Goal: Task Accomplishment & Management: Use online tool/utility

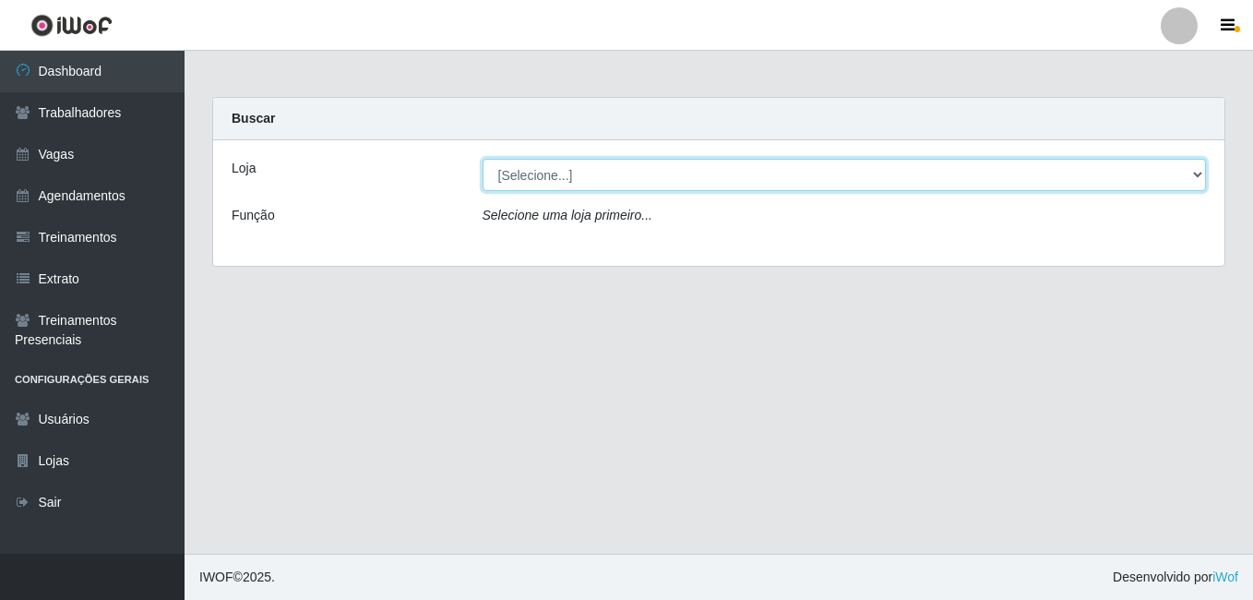
click at [529, 175] on select "[Selecione...] [GEOGRAPHIC_DATA] - [DATE][GEOGRAPHIC_DATA]" at bounding box center [844, 175] width 724 height 32
select select "471"
click at [482, 159] on select "[Selecione...] [GEOGRAPHIC_DATA] - [DATE][GEOGRAPHIC_DATA]" at bounding box center [844, 175] width 724 height 32
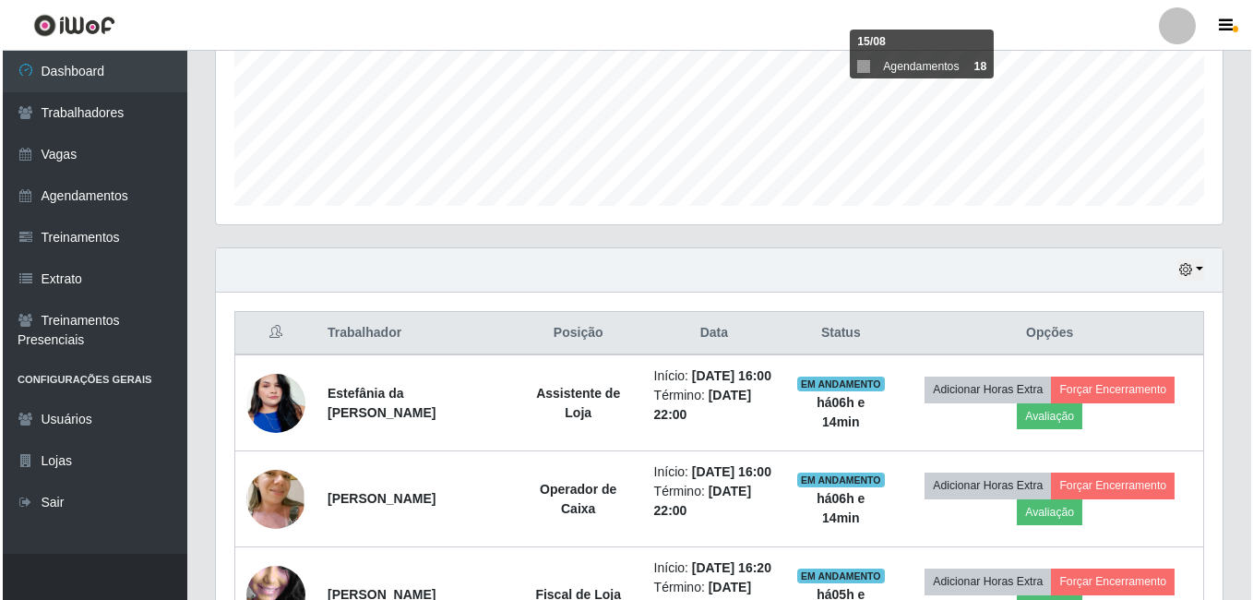
scroll to position [553, 0]
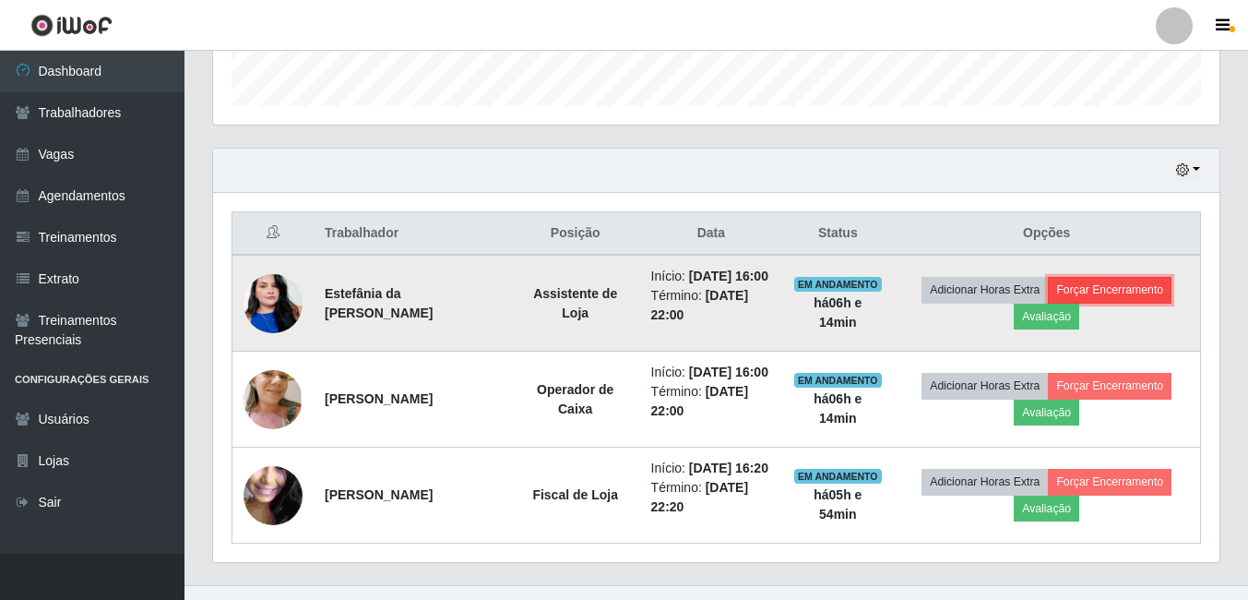
click at [1124, 302] on button "Forçar Encerramento" at bounding box center [1110, 290] width 124 height 26
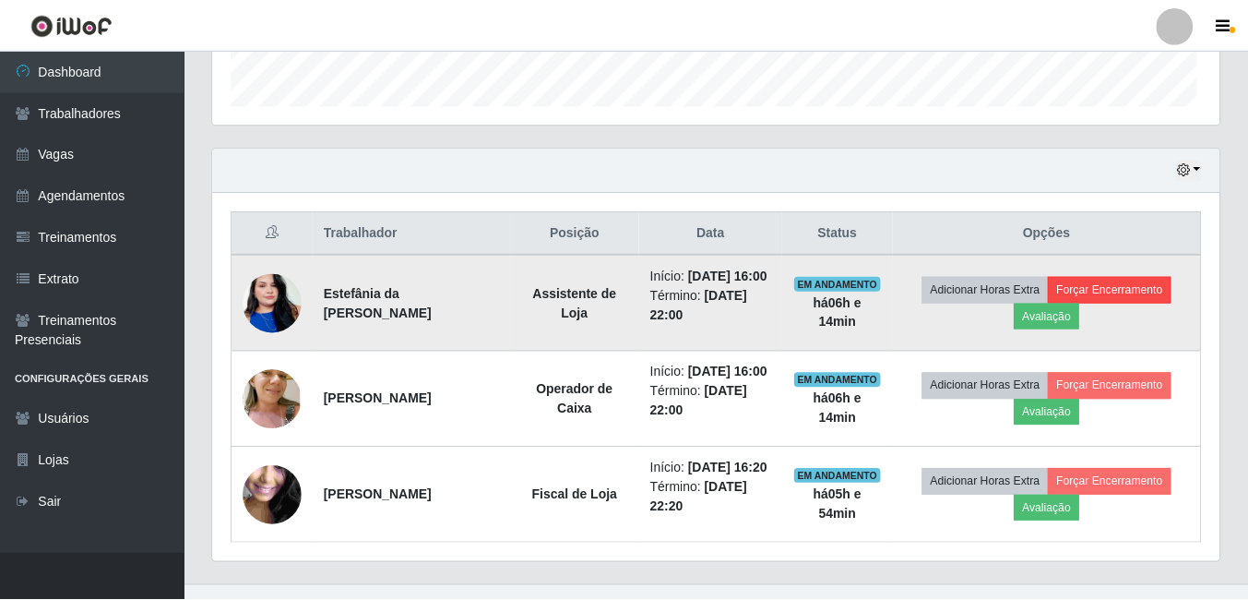
scroll to position [383, 997]
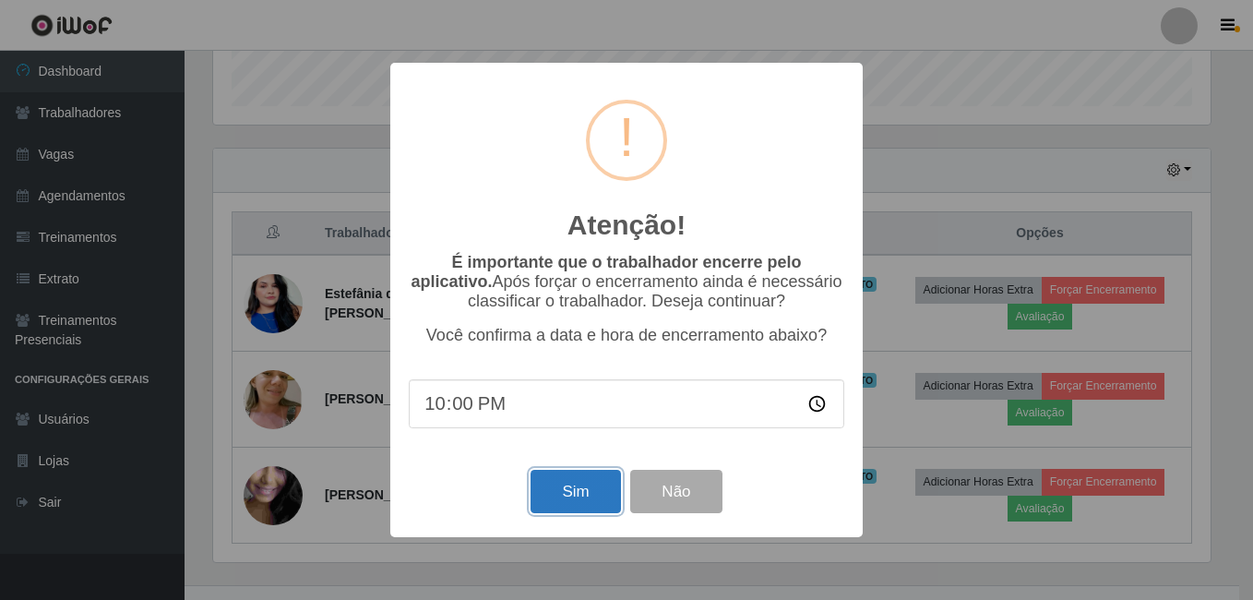
click at [616, 491] on button "Sim" at bounding box center [574, 491] width 89 height 43
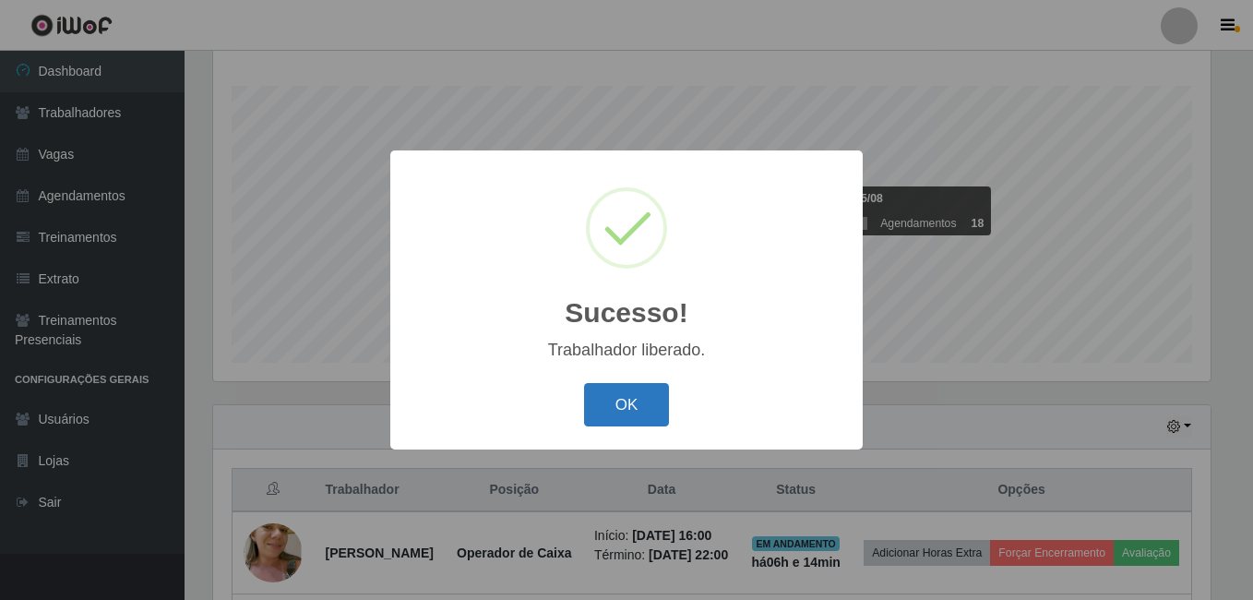
click at [666, 405] on button "OK" at bounding box center [627, 404] width 86 height 43
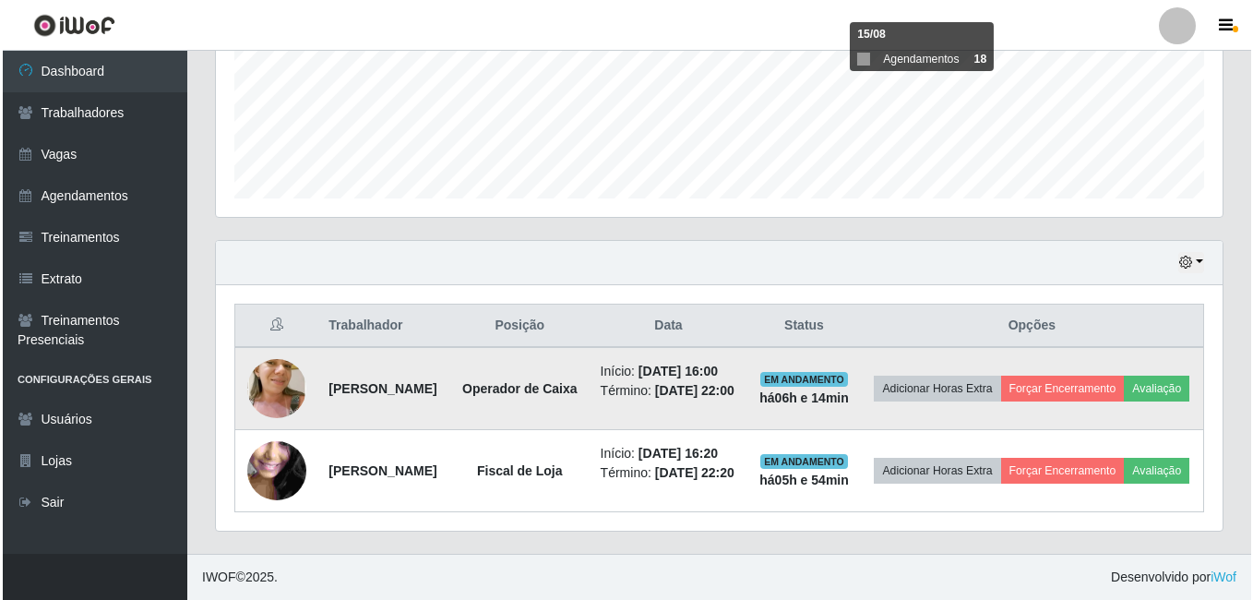
scroll to position [528, 0]
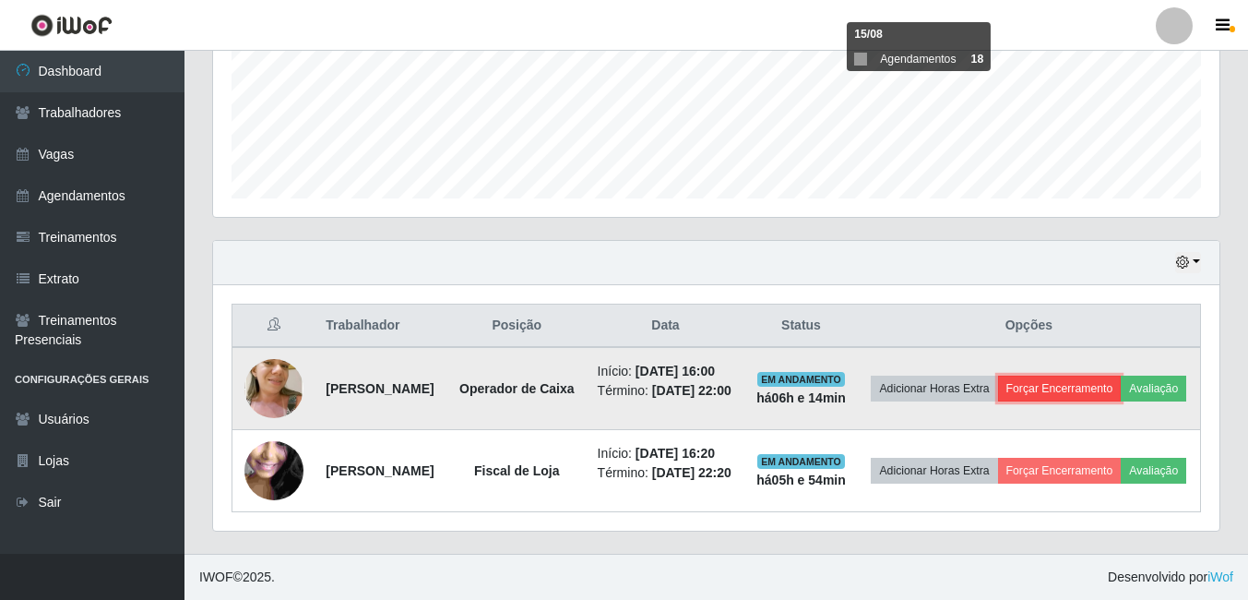
click at [1106, 375] on button "Forçar Encerramento" at bounding box center [1060, 388] width 124 height 26
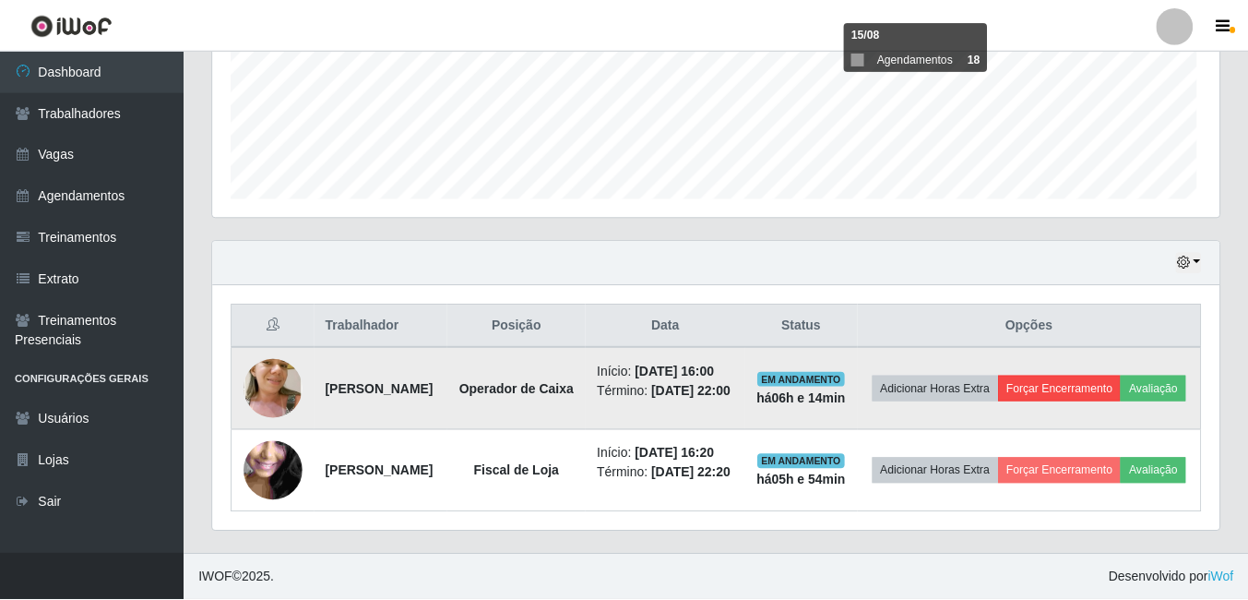
scroll to position [383, 997]
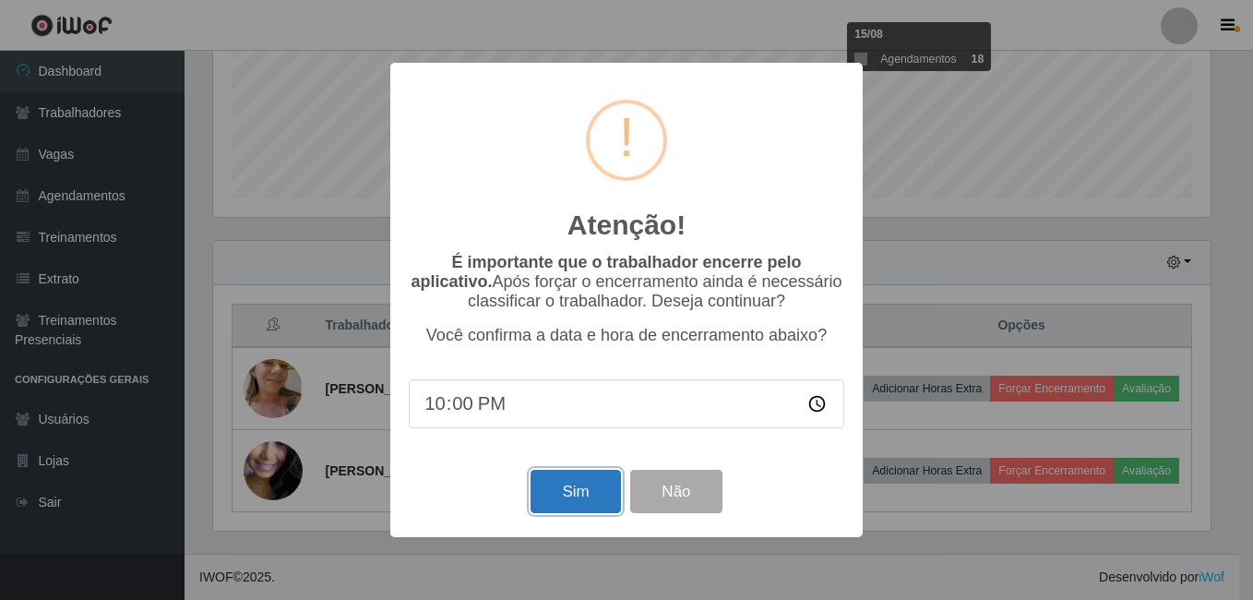
click at [565, 505] on button "Sim" at bounding box center [574, 491] width 89 height 43
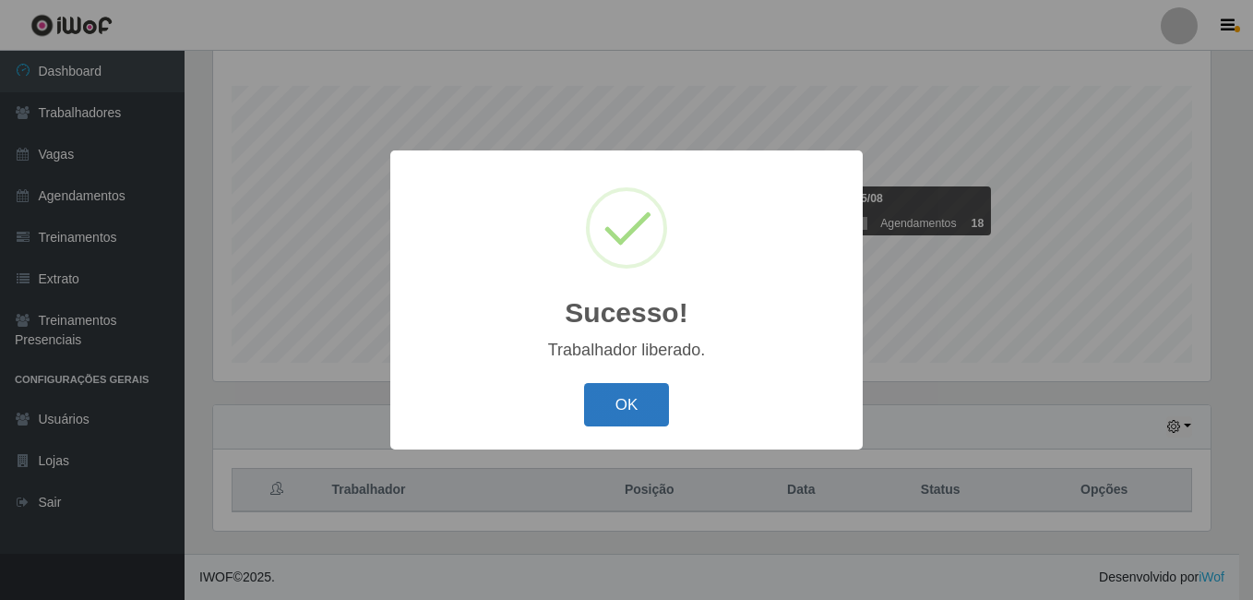
click at [633, 408] on button "OK" at bounding box center [627, 404] width 86 height 43
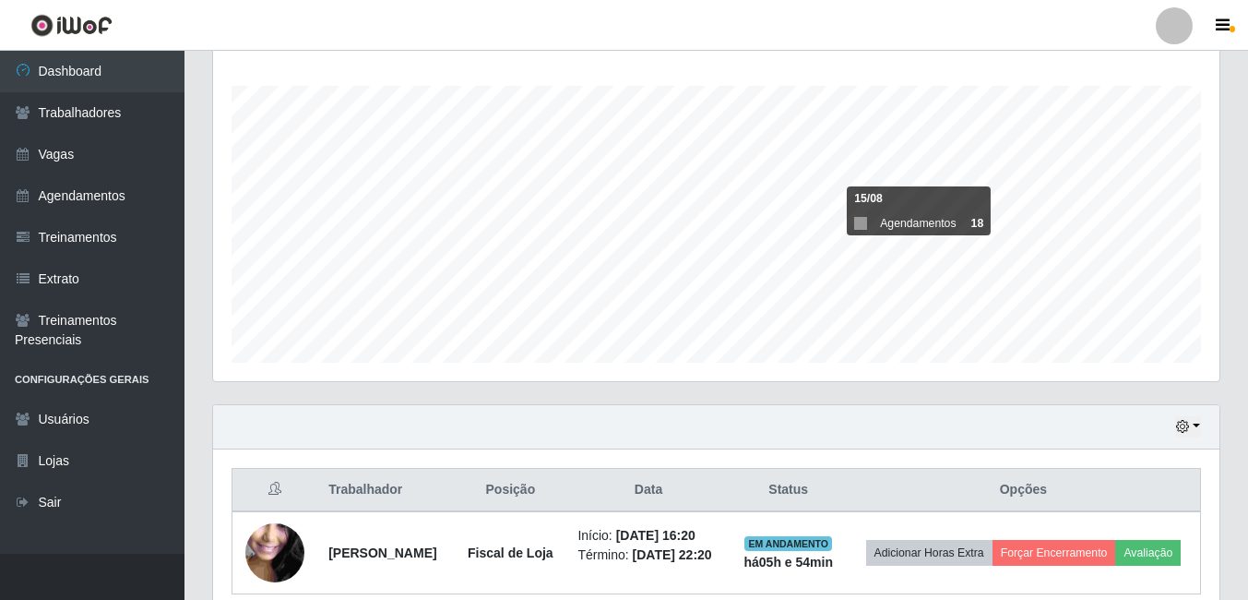
scroll to position [393, 0]
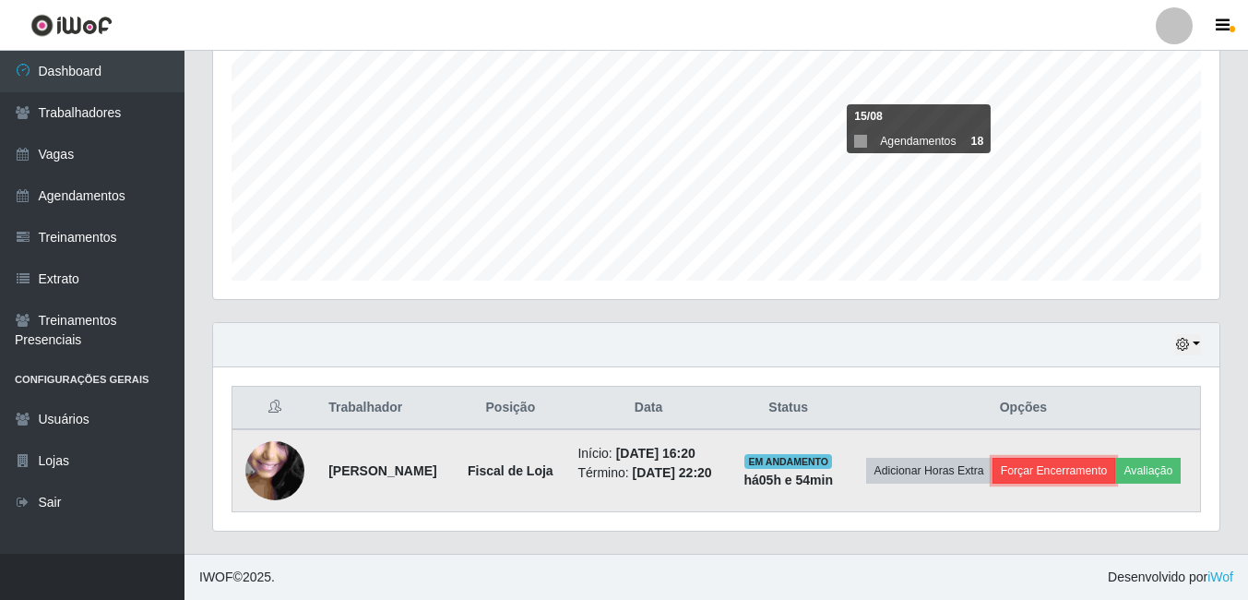
click at [1116, 458] on button "Forçar Encerramento" at bounding box center [1055, 471] width 124 height 26
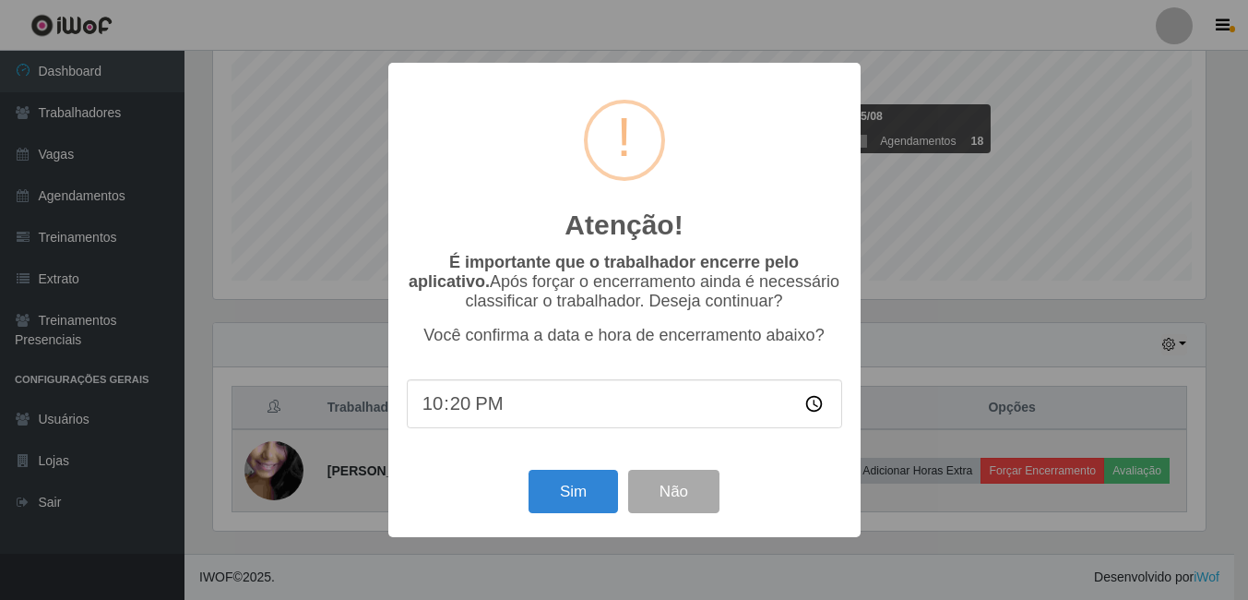
scroll to position [383, 997]
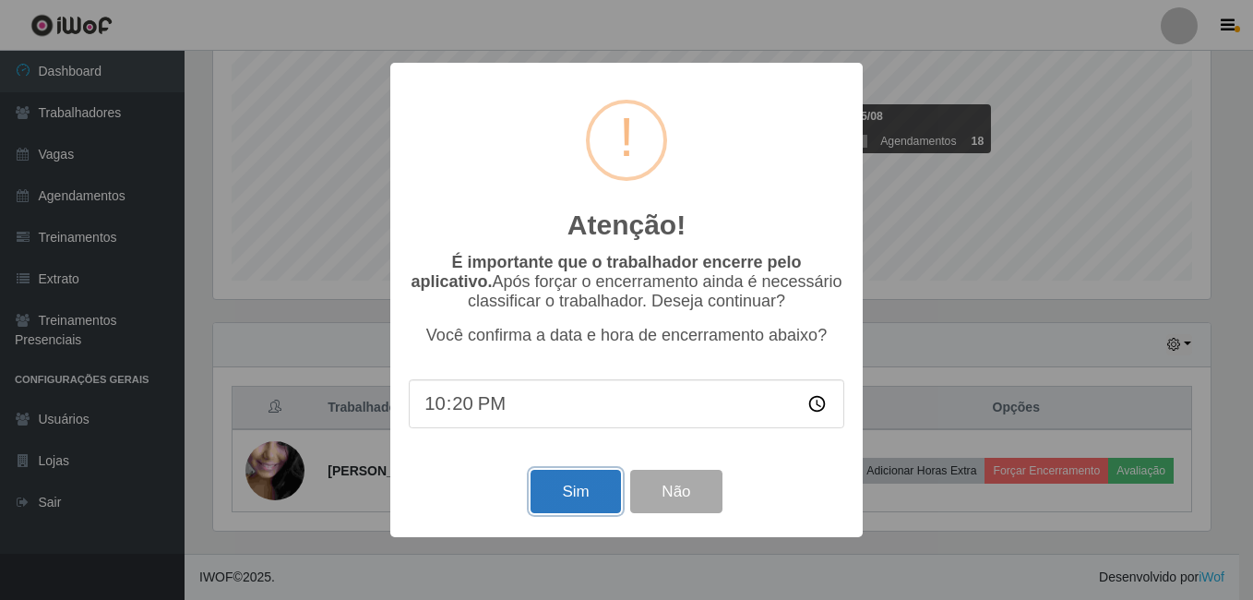
click at [601, 490] on button "Sim" at bounding box center [574, 491] width 89 height 43
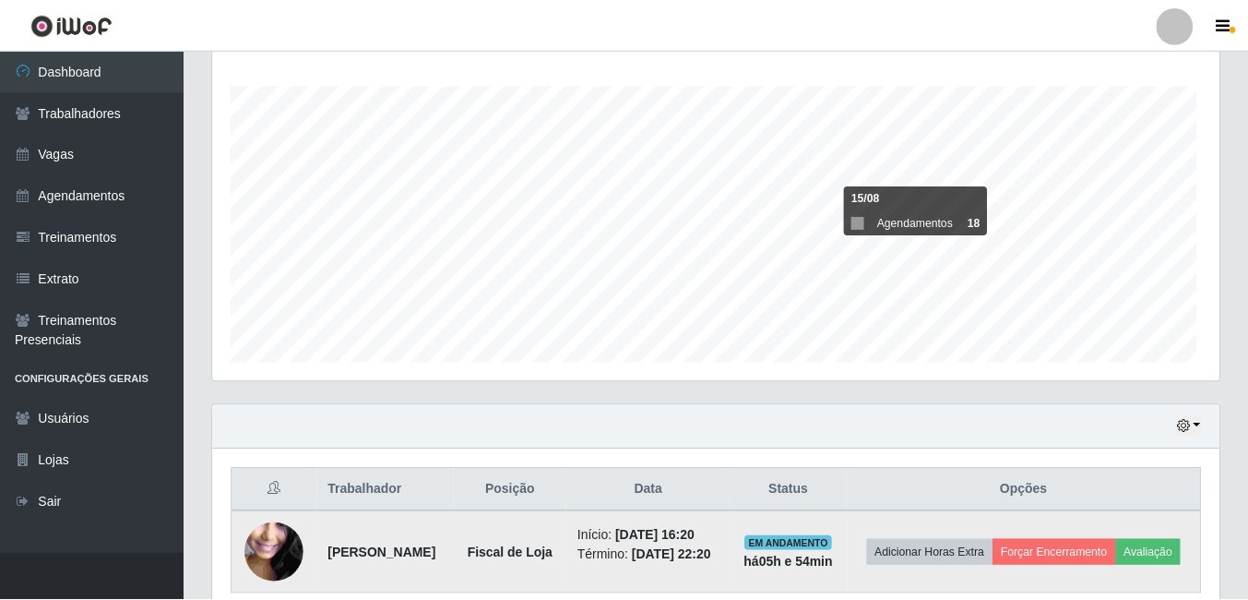
scroll to position [0, 0]
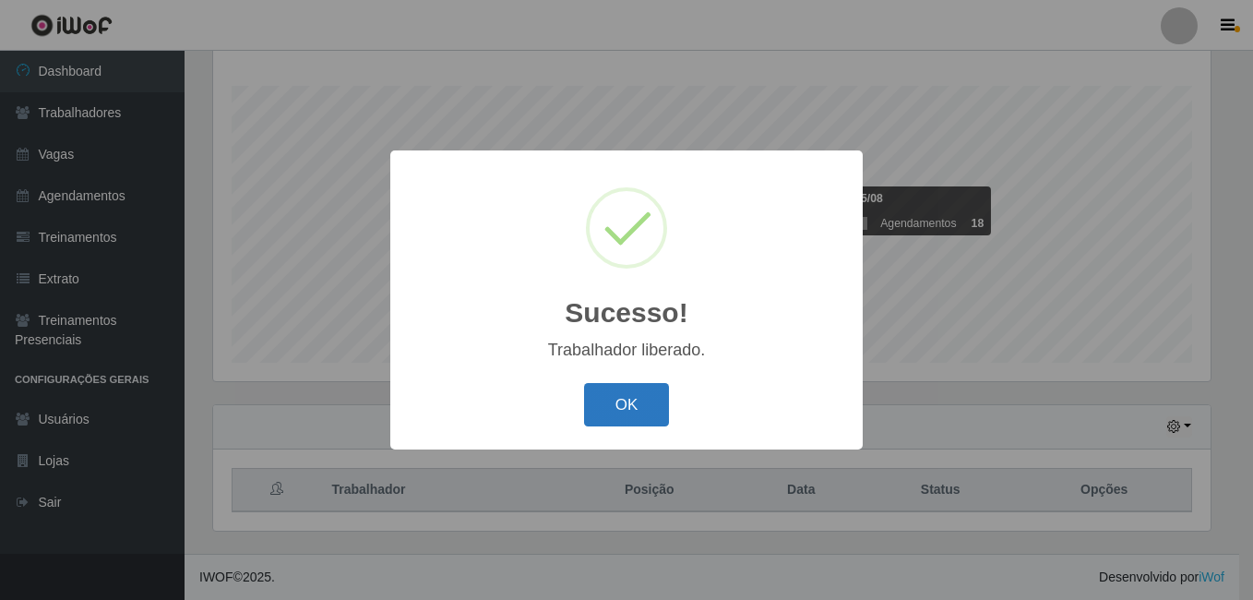
click at [622, 406] on button "OK" at bounding box center [627, 404] width 86 height 43
